Goal: Task Accomplishment & Management: Use online tool/utility

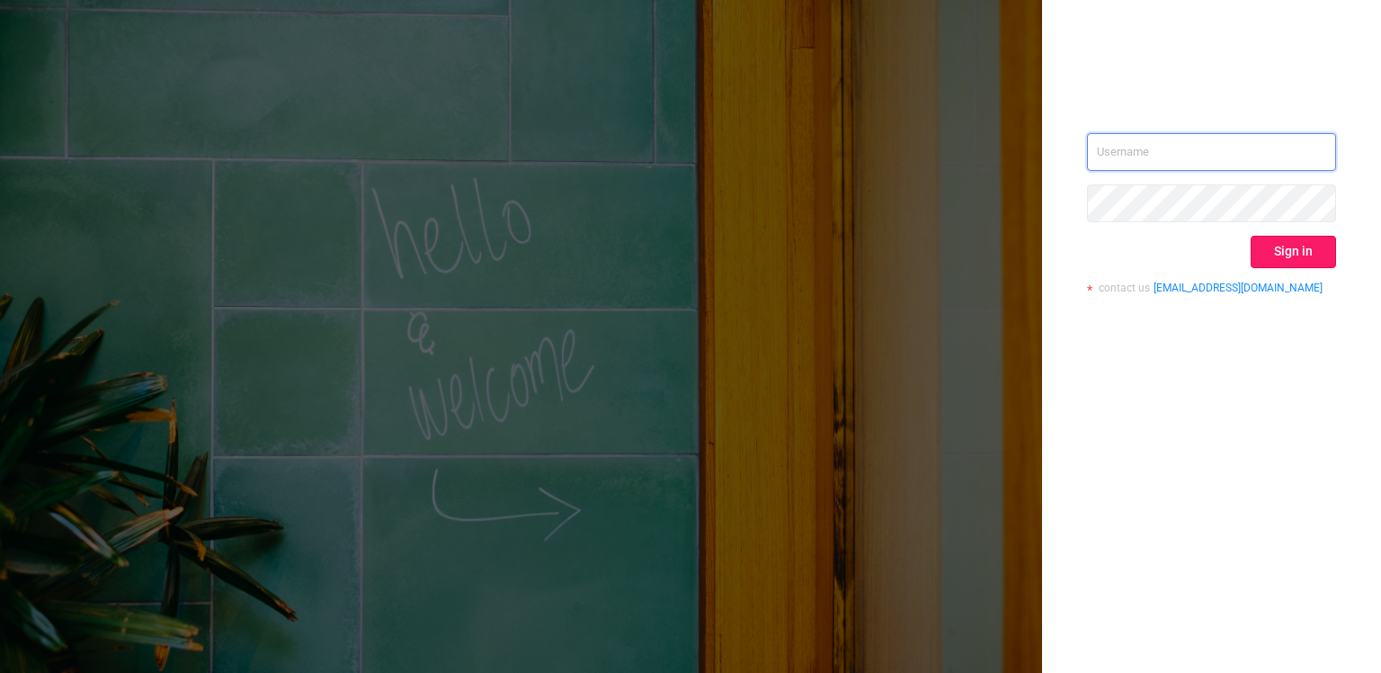
type input "[PERSON_NAME][EMAIL_ADDRESS][DOMAIN_NAME]"
click at [1320, 242] on button "Sign in" at bounding box center [1293, 252] width 85 height 32
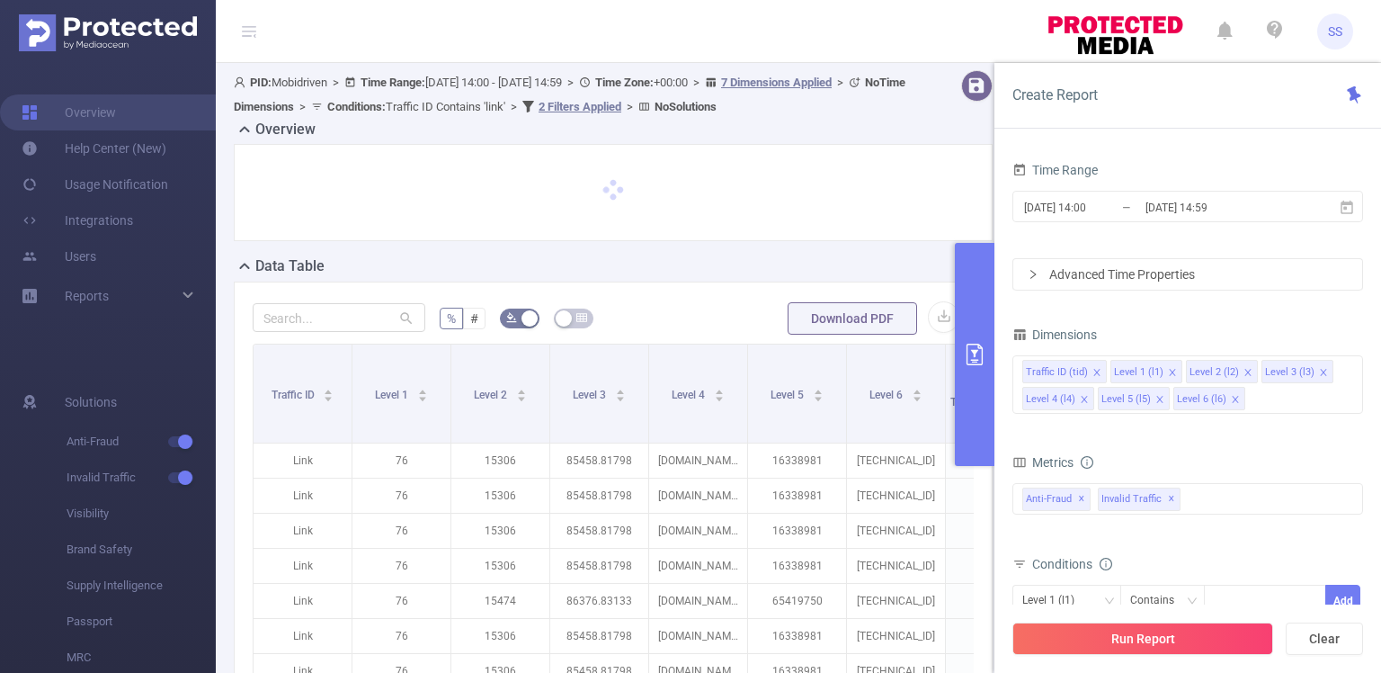
click at [795, 245] on div at bounding box center [613, 199] width 773 height 111
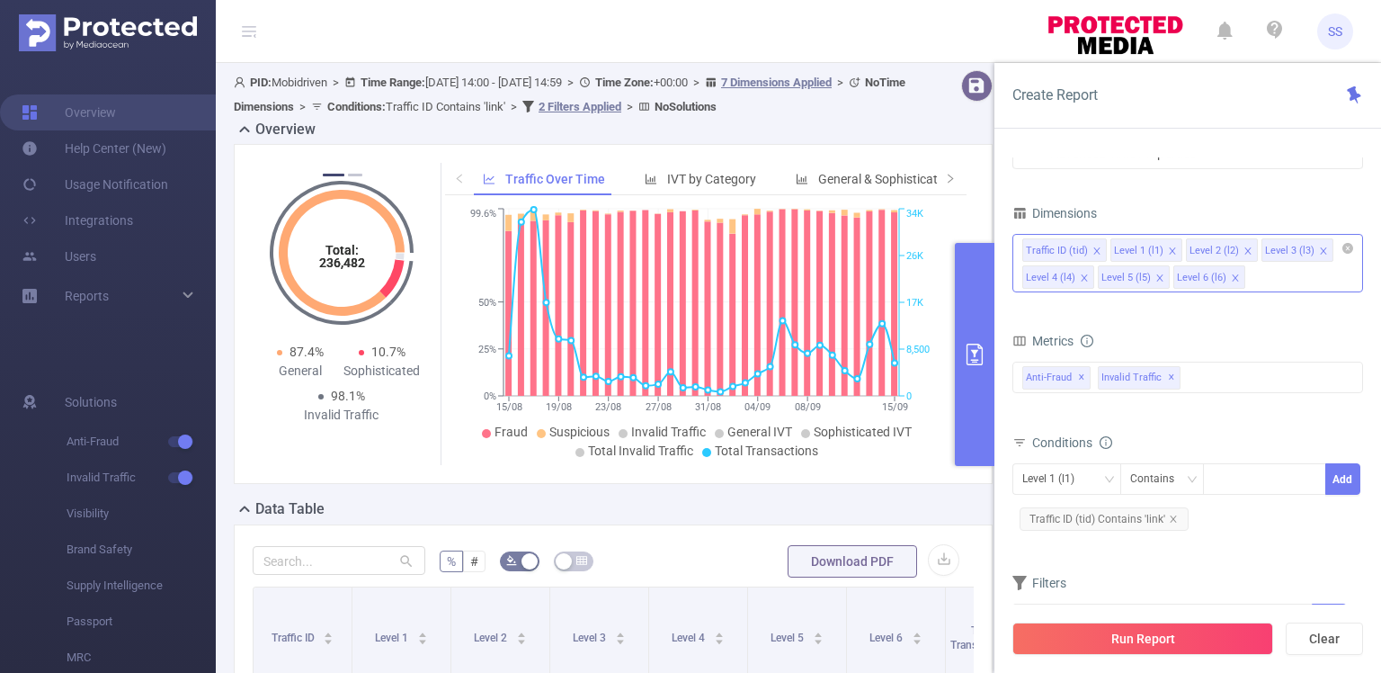
click at [1244, 247] on icon "icon: close" at bounding box center [1247, 250] width 6 height 6
click at [1320, 251] on icon "icon: close" at bounding box center [1323, 250] width 9 height 9
click at [1244, 254] on icon "icon: close" at bounding box center [1248, 251] width 9 height 11
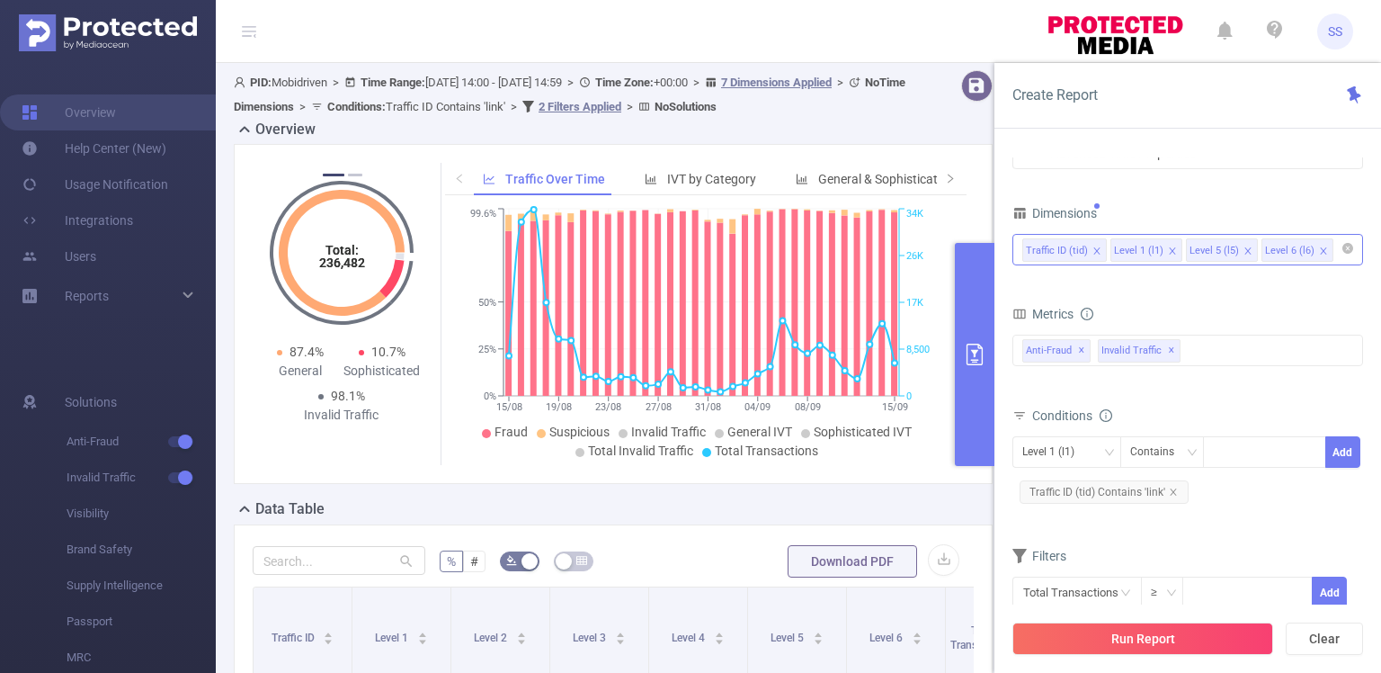
click at [1244, 254] on icon "icon: close" at bounding box center [1248, 250] width 9 height 9
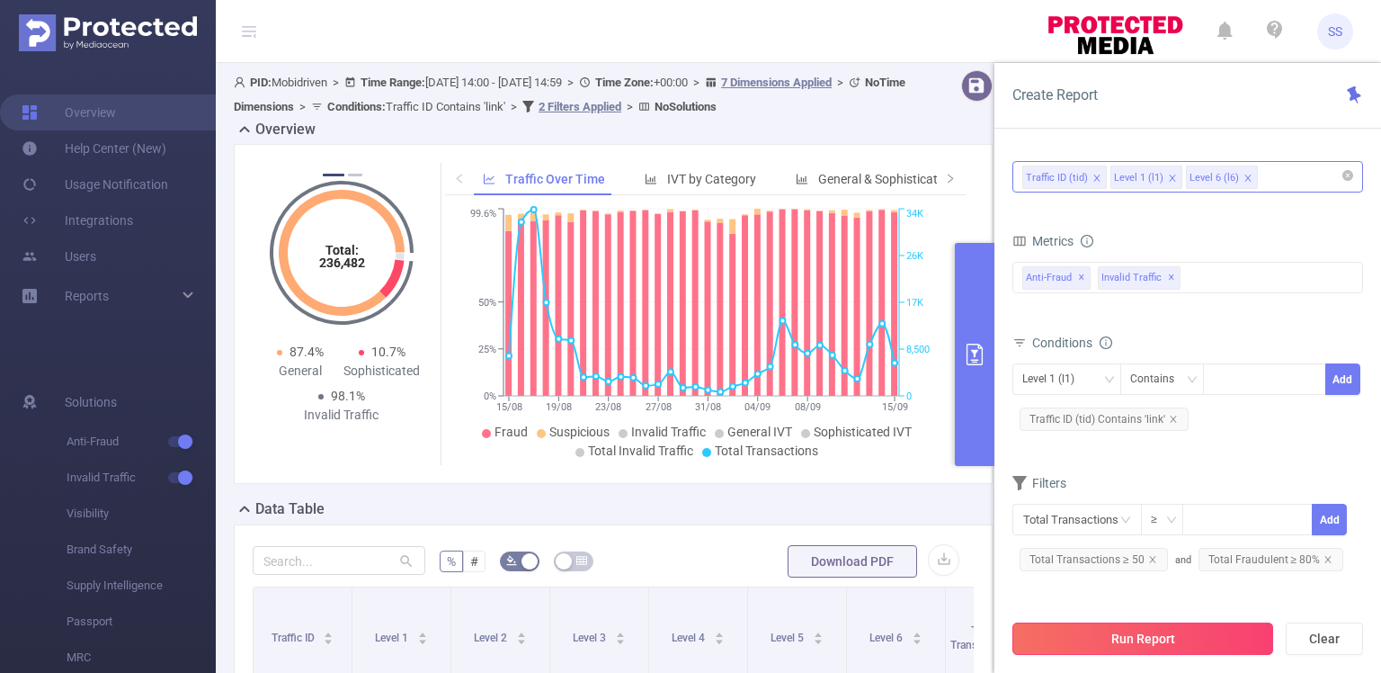
click at [1112, 642] on button "Run Report" at bounding box center [1142, 638] width 261 height 32
